Goal: Transaction & Acquisition: Purchase product/service

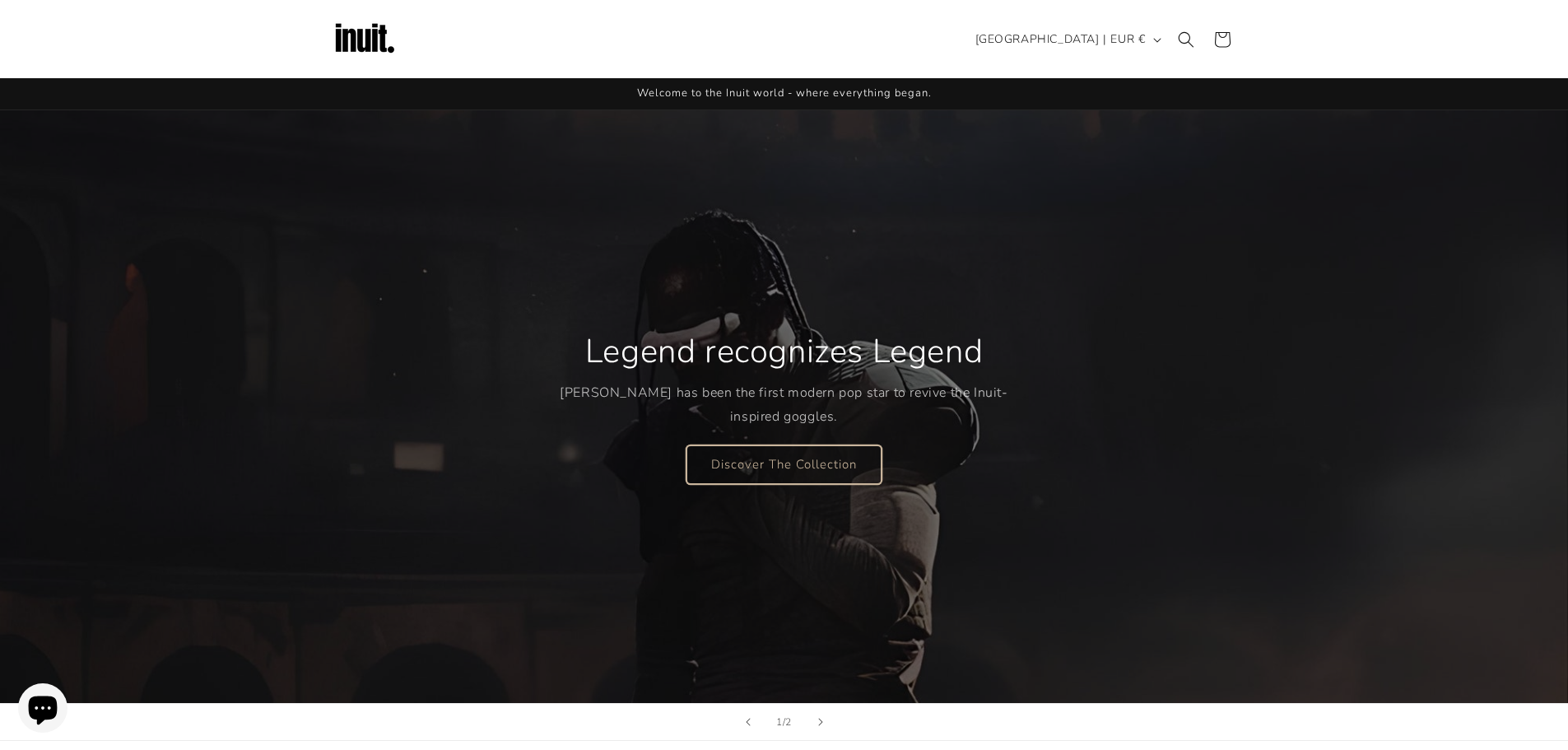
click at [741, 467] on link "Discover The Collection" at bounding box center [784, 464] width 195 height 38
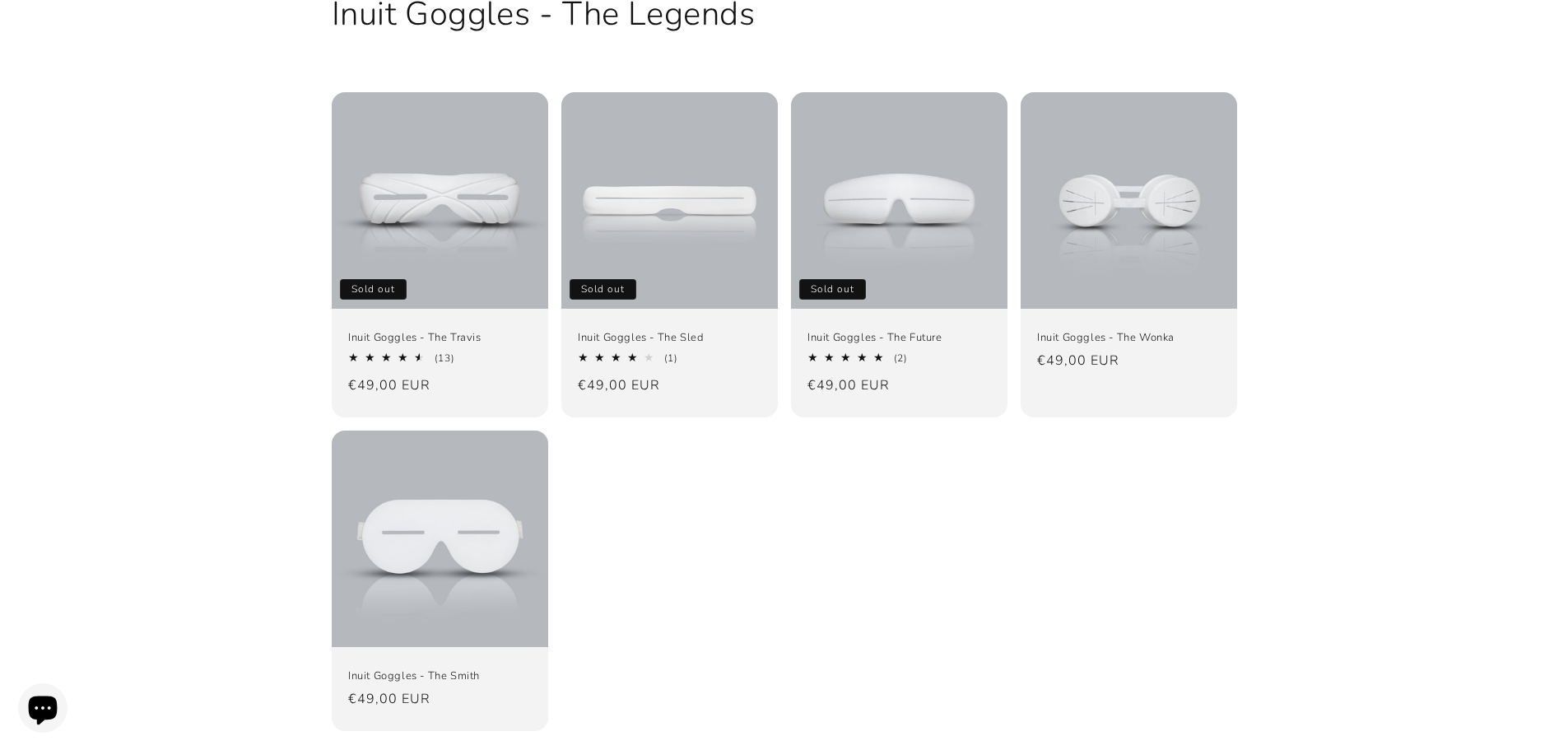
scroll to position [164, 0]
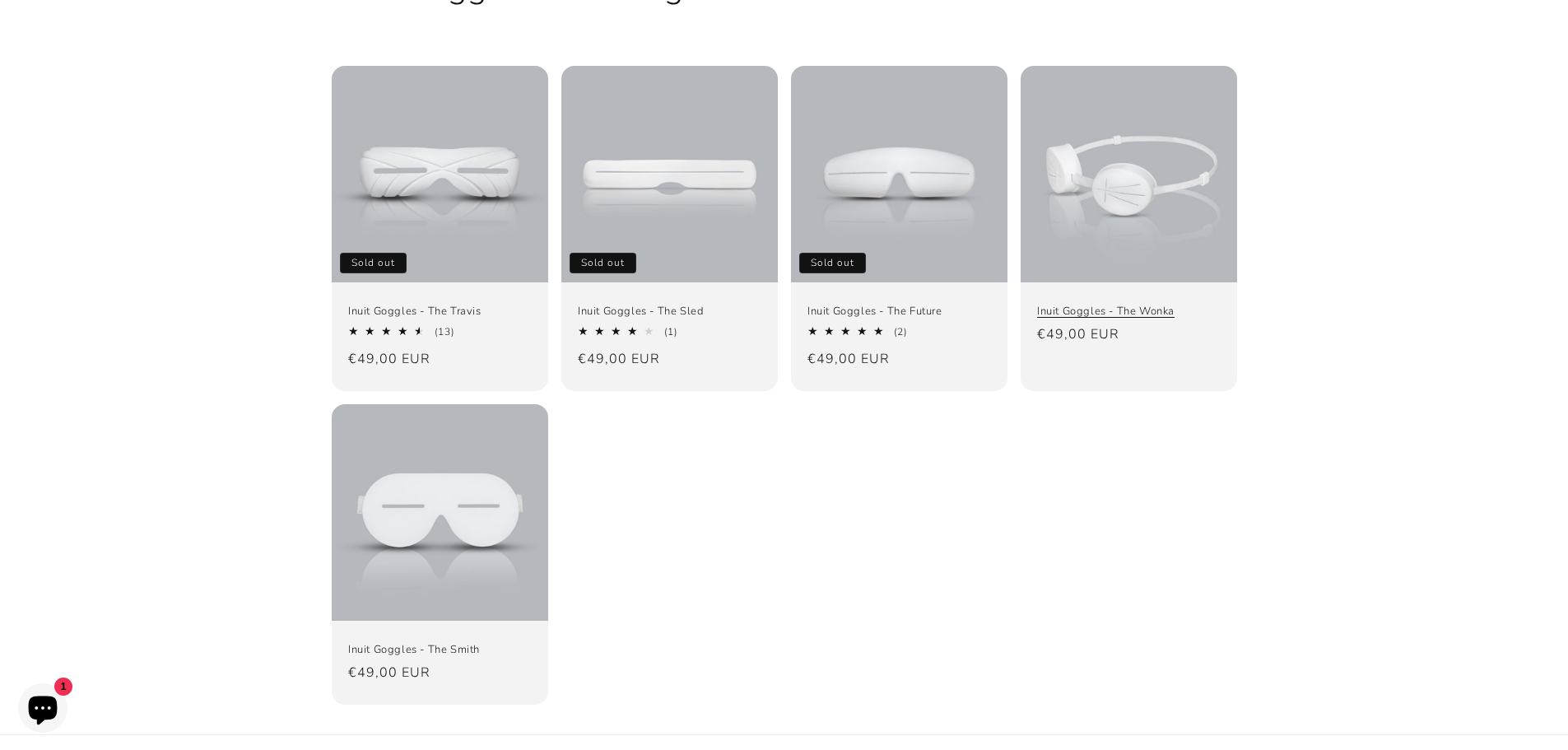
click at [1132, 304] on link "Inuit Goggles - The Wonka" at bounding box center [1129, 311] width 184 height 14
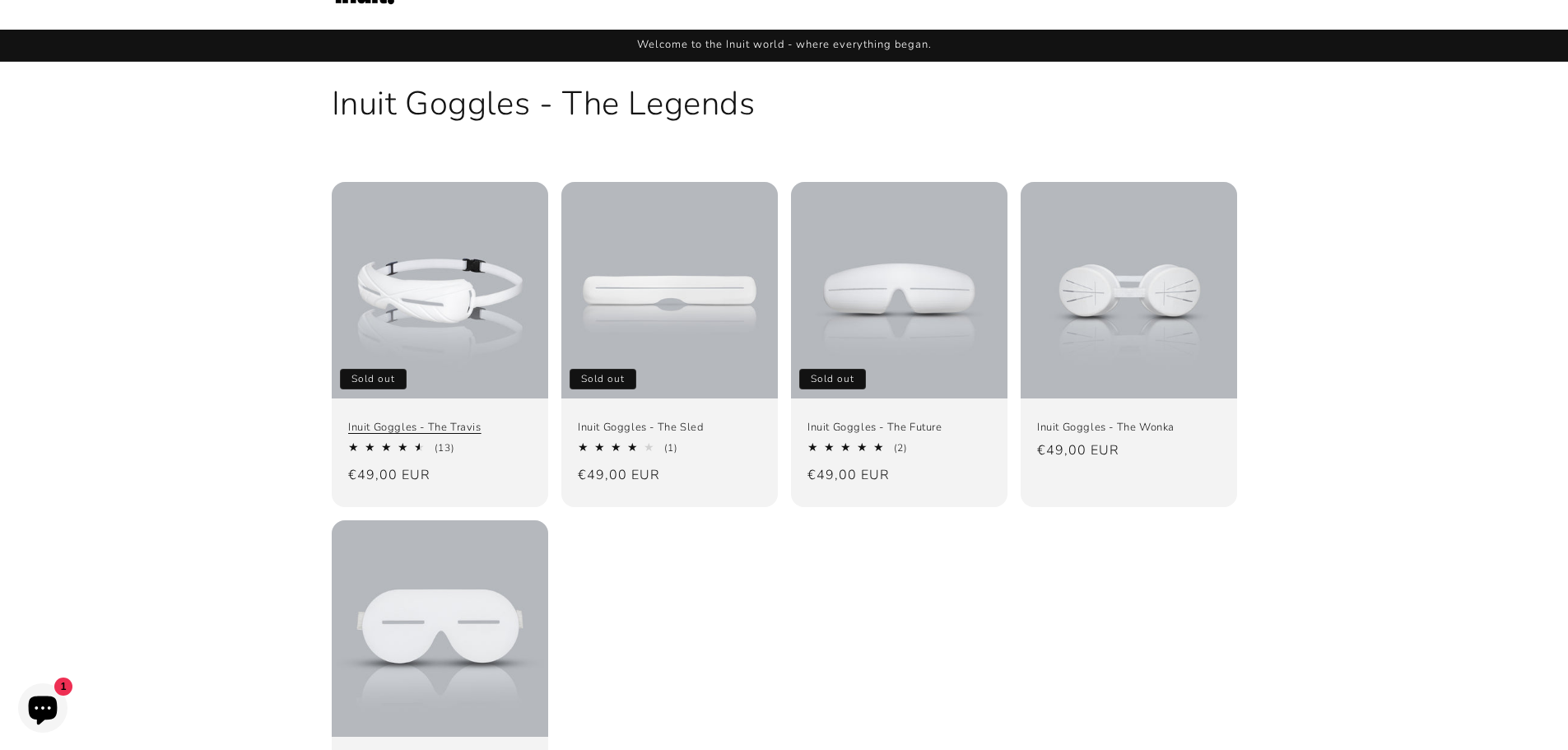
scroll to position [0, 0]
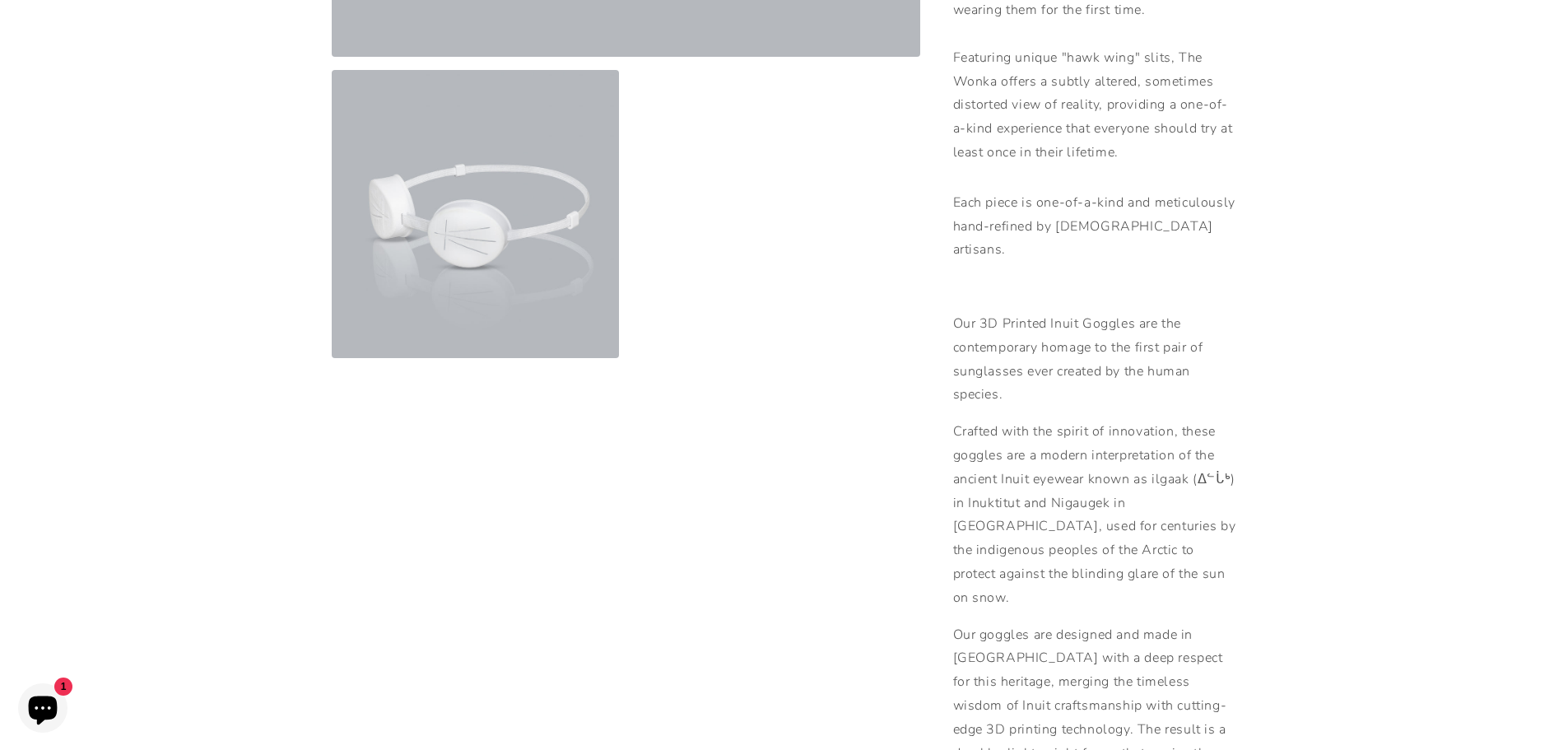
scroll to position [658, 0]
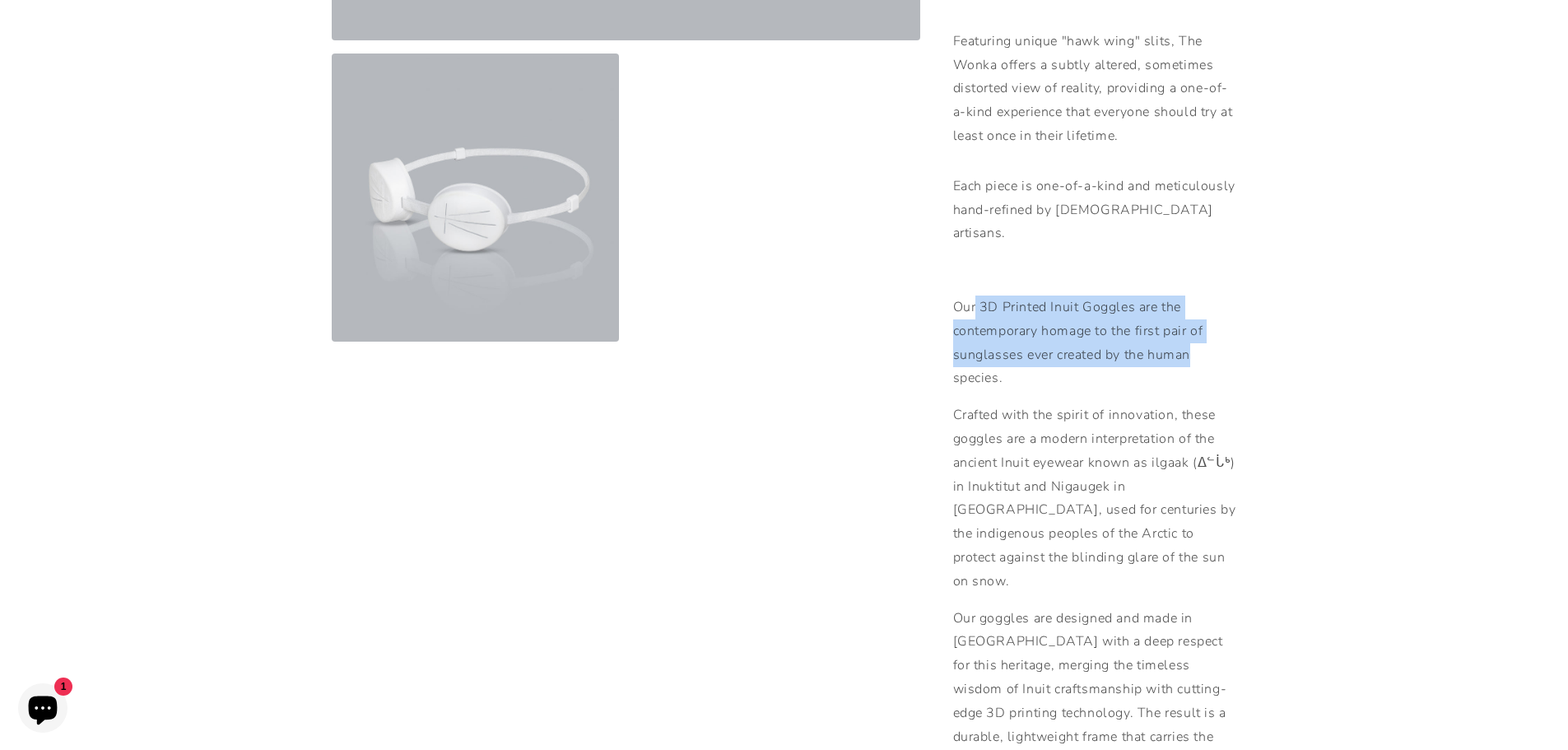
drag, startPoint x: 976, startPoint y: 259, endPoint x: 1193, endPoint y: 316, distance: 224.4
click at [1193, 316] on p "Our 3D Printed Inuit Goggles are the contemporary homage to the first pair of s…" at bounding box center [1095, 343] width 284 height 95
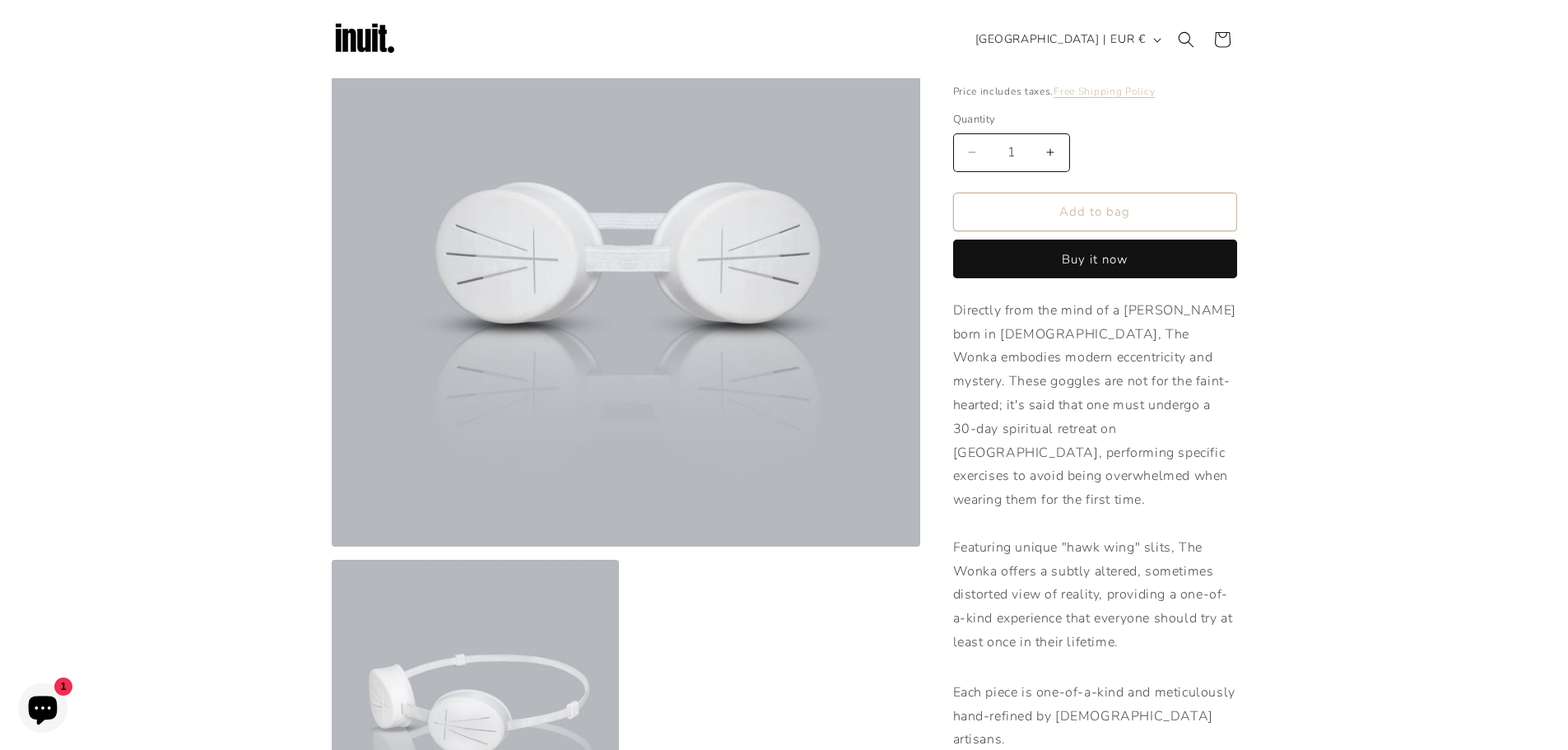
scroll to position [0, 0]
